Goal: Navigation & Orientation: Understand site structure

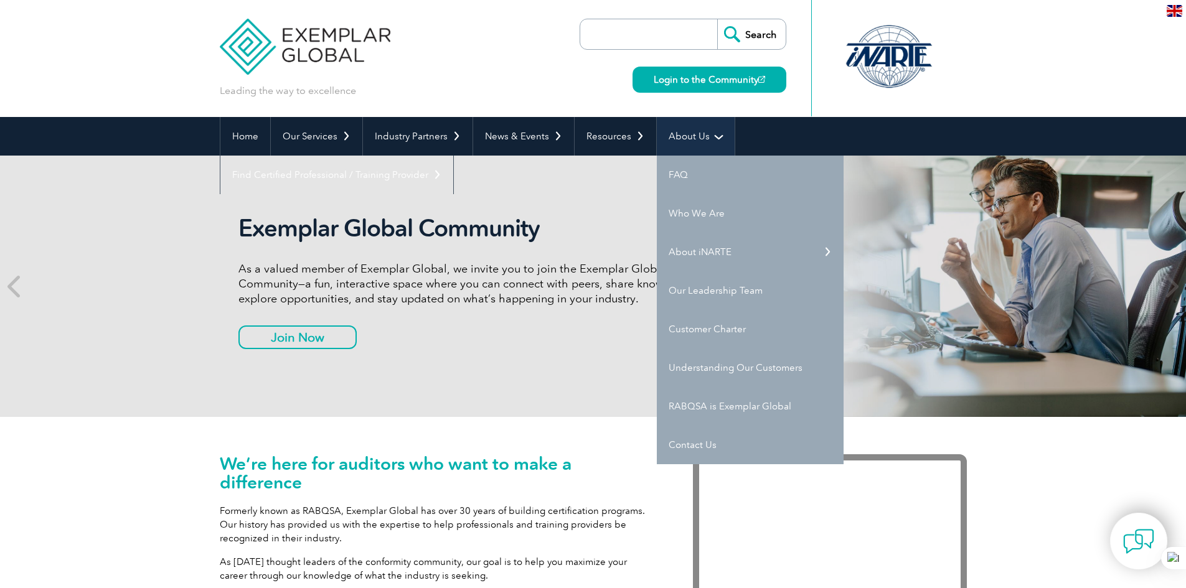
click at [675, 131] on link "About Us" at bounding box center [696, 136] width 78 height 39
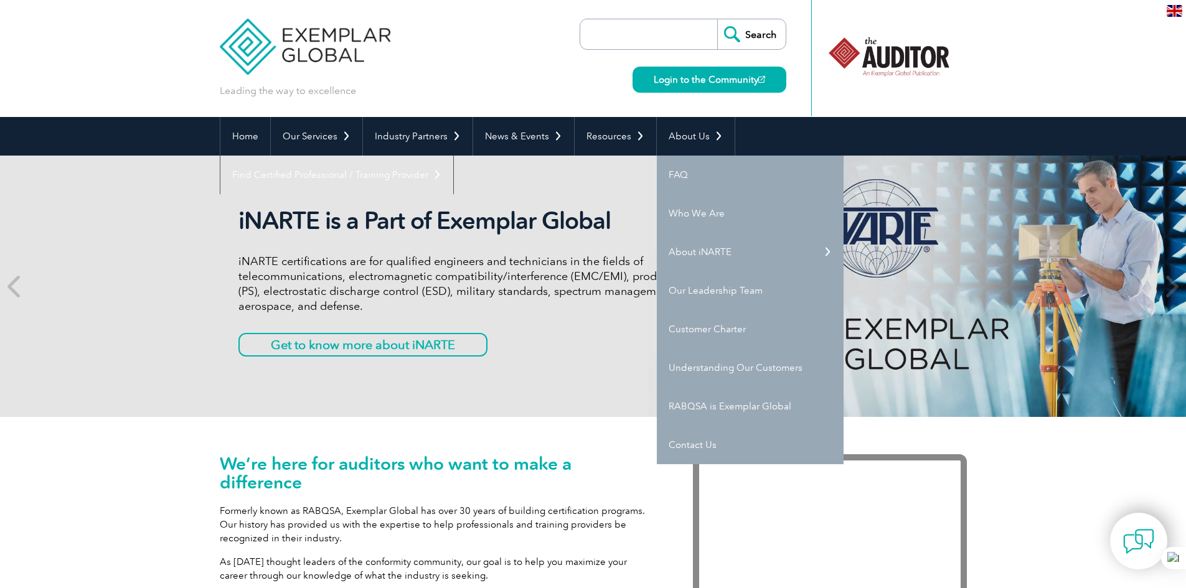
click at [159, 437] on div "We’re here for auditors who want to make a difference Formerly known as RABQSA,…" at bounding box center [593, 550] width 1186 height 266
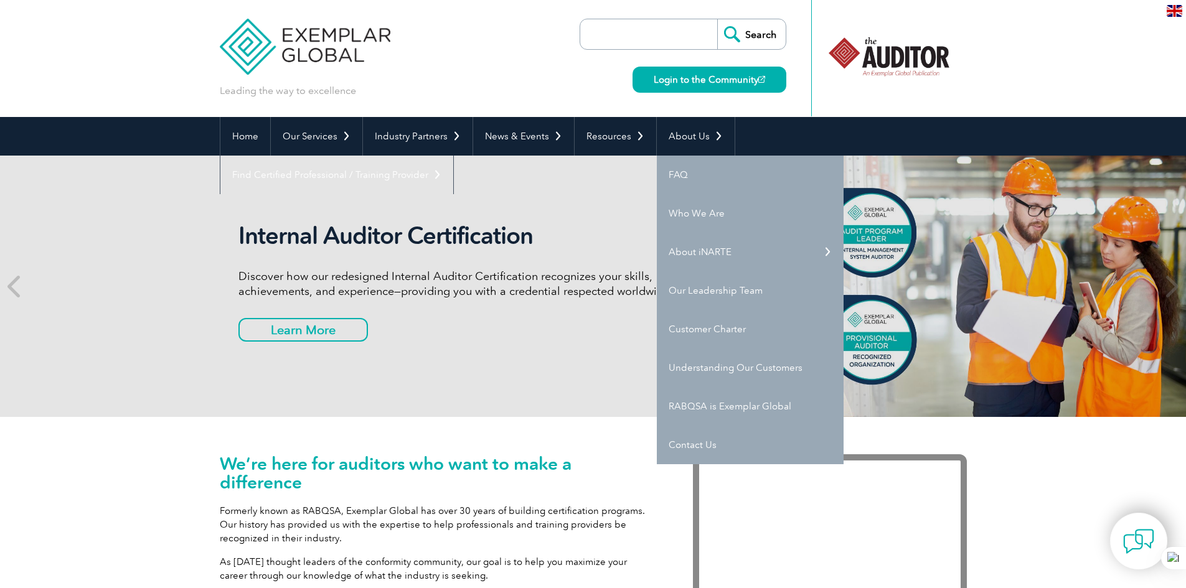
click at [1028, 454] on div "We’re here for auditors who want to make a difference Formerly known as RABQSA,…" at bounding box center [593, 550] width 1186 height 266
click at [565, 92] on div "Leading the way to excellence Search Login to the Community ▼" at bounding box center [593, 58] width 747 height 117
click at [245, 132] on link "Home" at bounding box center [245, 136] width 50 height 39
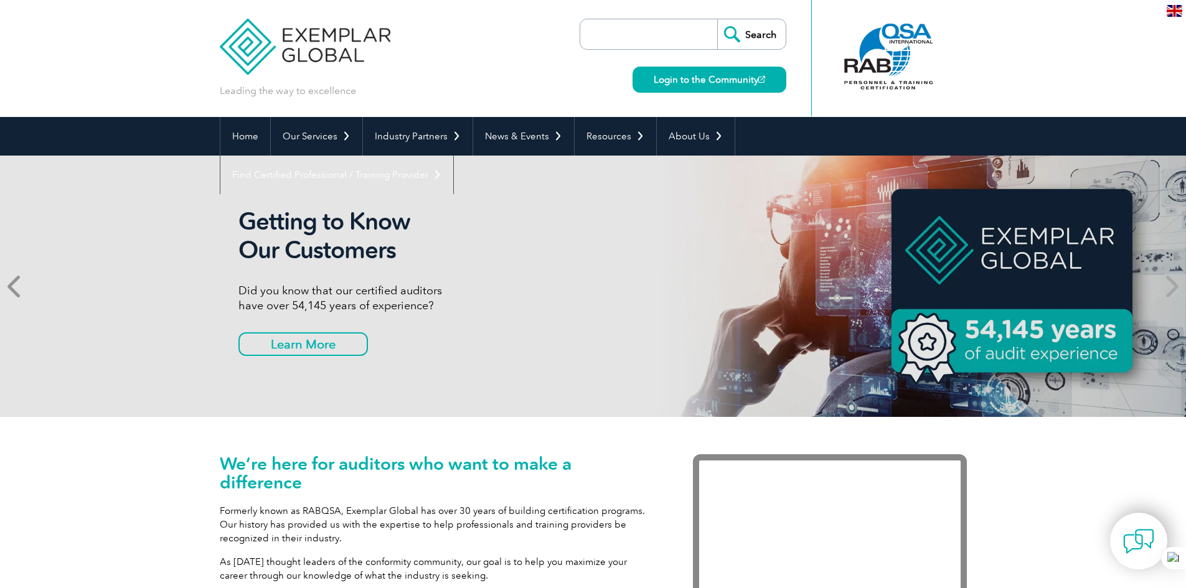
click at [9, 286] on icon at bounding box center [15, 286] width 16 height 0
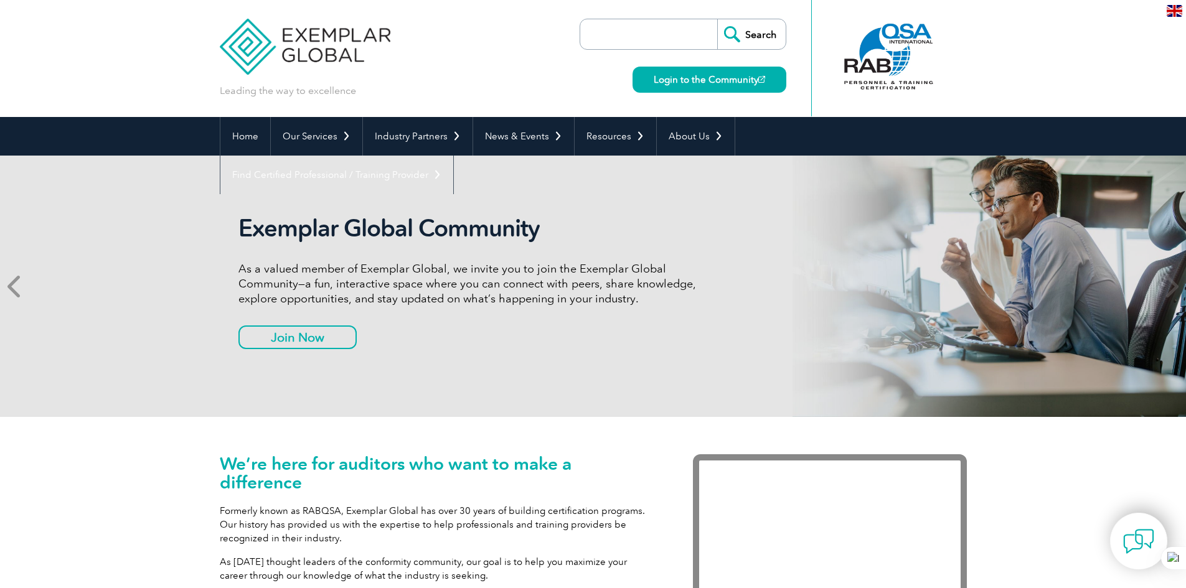
click at [12, 286] on icon at bounding box center [15, 286] width 16 height 0
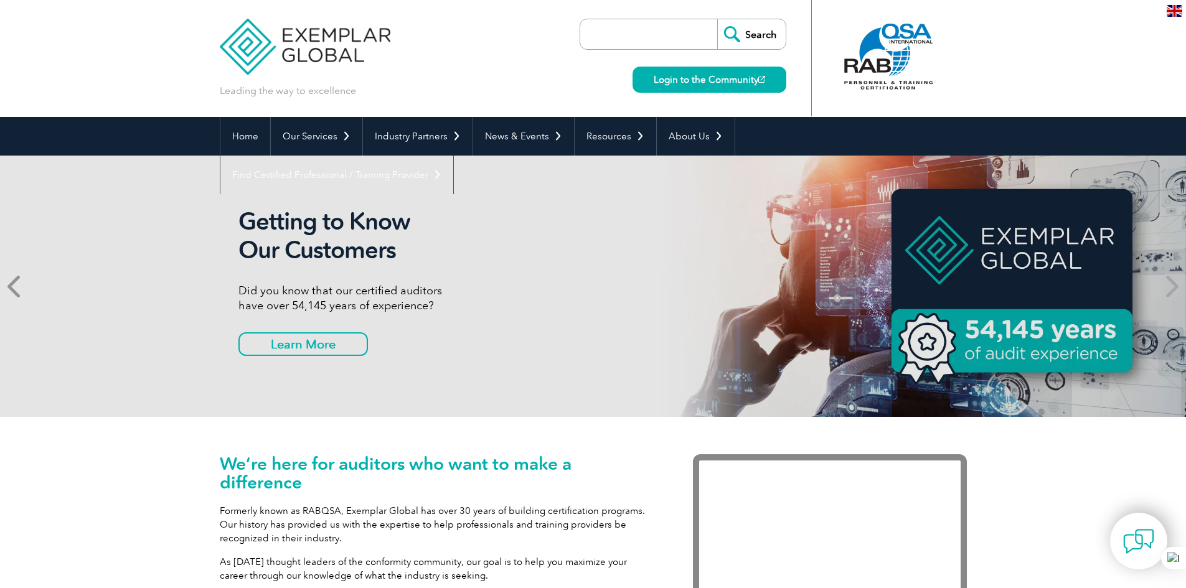
click at [12, 286] on icon at bounding box center [15, 286] width 16 height 0
